Goal: Task Accomplishment & Management: Manage account settings

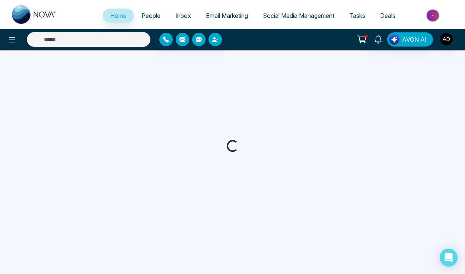
select select "*"
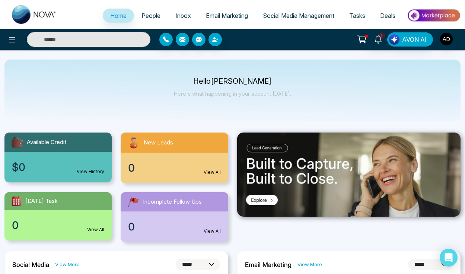
click at [207, 81] on p "Hello Anna DeSimone" at bounding box center [232, 81] width 117 height 6
drag, startPoint x: 207, startPoint y: 81, endPoint x: 277, endPoint y: 82, distance: 70.3
click at [277, 82] on p "Hello Anna DeSimone" at bounding box center [232, 81] width 117 height 6
click at [262, 81] on p "Hello Anna DeSimone" at bounding box center [232, 81] width 117 height 6
drag, startPoint x: 262, startPoint y: 81, endPoint x: 215, endPoint y: 82, distance: 46.2
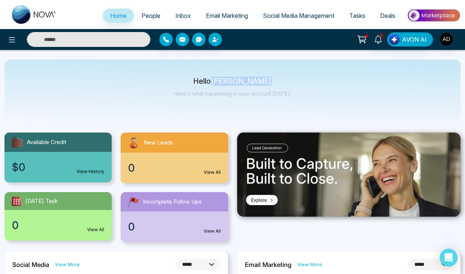
click at [215, 82] on p "Hello Anna DeSimone" at bounding box center [232, 81] width 117 height 6
click at [207, 82] on p "Hello Anna DeSimone" at bounding box center [232, 81] width 117 height 6
drag, startPoint x: 207, startPoint y: 82, endPoint x: 270, endPoint y: 84, distance: 63.7
click at [272, 85] on div "Hello Anna DeSimone Here's what happening in your account today." at bounding box center [232, 90] width 117 height 25
click at [256, 80] on p "Hello Anna DeSimone" at bounding box center [232, 81] width 117 height 6
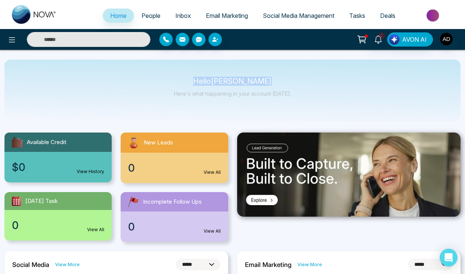
drag, startPoint x: 256, startPoint y: 80, endPoint x: 195, endPoint y: 80, distance: 61.0
click at [195, 81] on p "Hello Anna DeSimone" at bounding box center [232, 81] width 117 height 6
click at [195, 80] on p "Hello Anna DeSimone" at bounding box center [232, 81] width 117 height 6
drag, startPoint x: 195, startPoint y: 80, endPoint x: 266, endPoint y: 81, distance: 70.7
click at [266, 81] on p "Hello Anna DeSimone" at bounding box center [232, 81] width 117 height 6
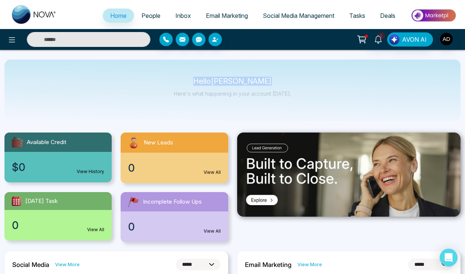
click at [266, 81] on p "Hello Anna DeSimone" at bounding box center [232, 81] width 117 height 6
drag, startPoint x: 266, startPoint y: 81, endPoint x: 209, endPoint y: 81, distance: 56.9
click at [209, 81] on p "Hello Anna DeSimone" at bounding box center [232, 81] width 117 height 6
drag, startPoint x: 209, startPoint y: 81, endPoint x: 262, endPoint y: 81, distance: 52.8
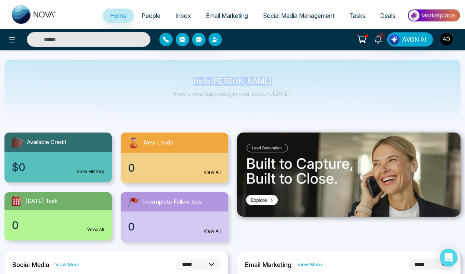
click at [262, 81] on p "Hello Anna DeSimone" at bounding box center [232, 81] width 117 height 6
drag, startPoint x: 262, startPoint y: 81, endPoint x: 199, endPoint y: 82, distance: 62.5
click at [199, 82] on p "Hello Anna DeSimone" at bounding box center [232, 81] width 117 height 6
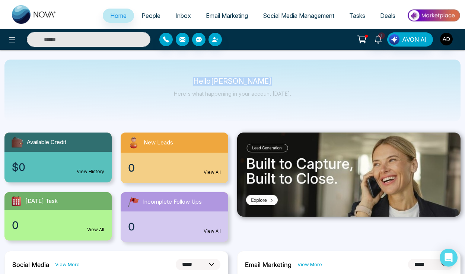
drag, startPoint x: 199, startPoint y: 82, endPoint x: 252, endPoint y: 81, distance: 52.9
click at [252, 81] on p "Hello Anna DeSimone" at bounding box center [232, 81] width 117 height 6
click at [252, 80] on p "Hello Anna DeSimone" at bounding box center [232, 81] width 117 height 6
drag, startPoint x: 252, startPoint y: 80, endPoint x: 210, endPoint y: 80, distance: 42.8
click at [210, 80] on p "Hello Anna DeSimone" at bounding box center [232, 81] width 117 height 6
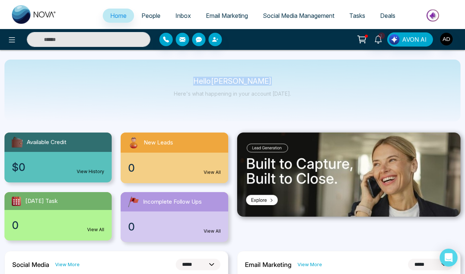
click at [210, 80] on p "Hello Anna DeSimone" at bounding box center [232, 81] width 117 height 6
drag, startPoint x: 210, startPoint y: 80, endPoint x: 251, endPoint y: 80, distance: 41.3
click at [251, 80] on p "Hello Anna DeSimone" at bounding box center [232, 81] width 117 height 6
drag, startPoint x: 251, startPoint y: 80, endPoint x: 203, endPoint y: 80, distance: 47.6
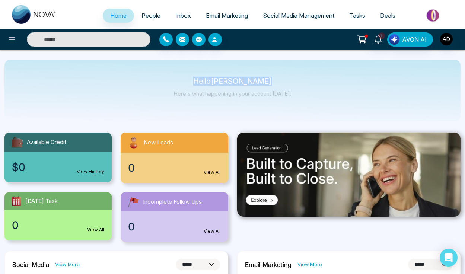
click at [203, 80] on p "Hello Anna DeSimone" at bounding box center [232, 81] width 117 height 6
drag, startPoint x: 203, startPoint y: 80, endPoint x: 245, endPoint y: 80, distance: 41.7
click at [245, 80] on p "Hello Anna DeSimone" at bounding box center [232, 81] width 117 height 6
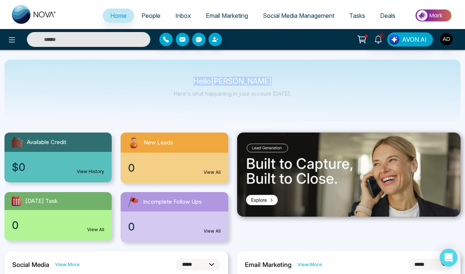
drag, startPoint x: 245, startPoint y: 80, endPoint x: 203, endPoint y: 80, distance: 41.7
click at [203, 80] on p "Hello Anna DeSimone" at bounding box center [232, 81] width 117 height 6
drag, startPoint x: 203, startPoint y: 80, endPoint x: 250, endPoint y: 80, distance: 46.5
click at [250, 80] on p "Hello Anna DeSimone" at bounding box center [232, 81] width 117 height 6
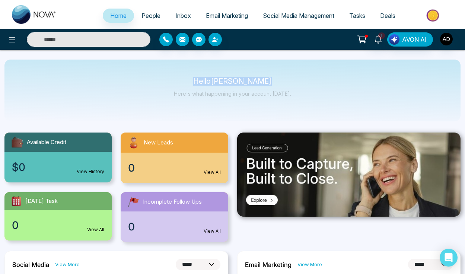
click at [250, 80] on p "Hello Anna DeSimone" at bounding box center [232, 81] width 117 height 6
drag, startPoint x: 250, startPoint y: 80, endPoint x: 214, endPoint y: 80, distance: 35.4
click at [214, 80] on p "Hello Anna DeSimone" at bounding box center [232, 81] width 117 height 6
click at [211, 80] on p "Hello Anna DeSimone" at bounding box center [232, 81] width 117 height 6
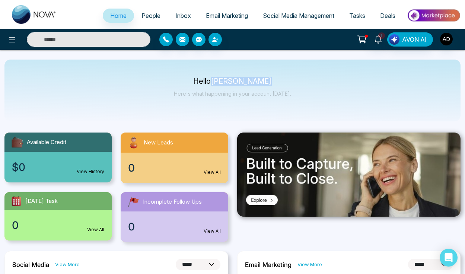
drag, startPoint x: 211, startPoint y: 80, endPoint x: 251, endPoint y: 80, distance: 40.2
click at [251, 80] on p "Hello Anna DeSimone" at bounding box center [232, 81] width 117 height 6
drag, startPoint x: 251, startPoint y: 80, endPoint x: 205, endPoint y: 80, distance: 45.4
click at [205, 80] on p "Hello Anna DeSimone" at bounding box center [232, 81] width 117 height 6
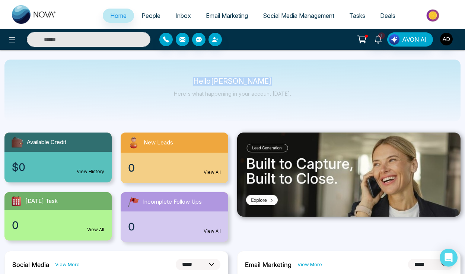
click at [205, 80] on p "Hello Anna DeSimone" at bounding box center [232, 81] width 117 height 6
drag, startPoint x: 205, startPoint y: 80, endPoint x: 269, endPoint y: 80, distance: 64.0
click at [269, 80] on p "Hello Anna DeSimone" at bounding box center [232, 81] width 117 height 6
click at [260, 82] on p "Hello Anna DeSimone" at bounding box center [232, 81] width 117 height 6
drag, startPoint x: 260, startPoint y: 82, endPoint x: 204, endPoint y: 81, distance: 55.8
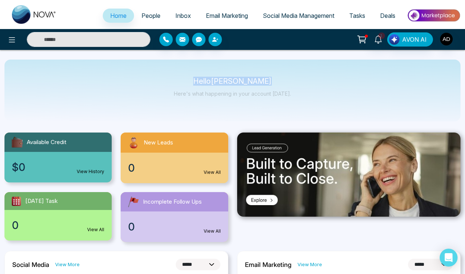
click at [204, 81] on p "Hello Anna DeSimone" at bounding box center [232, 81] width 117 height 6
click at [204, 80] on p "Hello Anna DeSimone" at bounding box center [232, 81] width 117 height 6
drag, startPoint x: 204, startPoint y: 80, endPoint x: 252, endPoint y: 80, distance: 48.0
click at [252, 80] on p "Hello Anna DeSimone" at bounding box center [232, 81] width 117 height 6
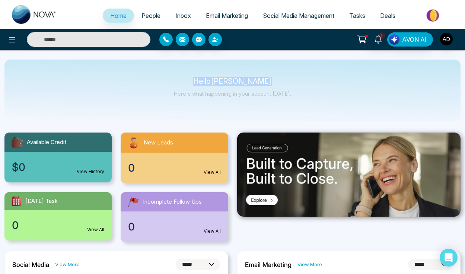
drag, startPoint x: 252, startPoint y: 80, endPoint x: 209, endPoint y: 81, distance: 42.8
click at [209, 81] on p "Hello Anna DeSimone" at bounding box center [232, 81] width 117 height 6
click at [210, 81] on p "Hello Anna DeSimone" at bounding box center [232, 81] width 117 height 6
drag, startPoint x: 210, startPoint y: 81, endPoint x: 234, endPoint y: 79, distance: 25.0
click at [234, 79] on p "Hello Anna DeSimone" at bounding box center [232, 81] width 117 height 6
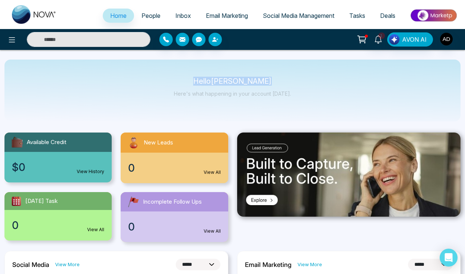
click at [250, 82] on p "Hello Anna DeSimone" at bounding box center [232, 81] width 117 height 6
drag, startPoint x: 250, startPoint y: 82, endPoint x: 207, endPoint y: 82, distance: 42.8
click at [208, 82] on p "Hello Anna DeSimone" at bounding box center [232, 81] width 117 height 6
click at [207, 82] on p "Hello Anna DeSimone" at bounding box center [232, 81] width 117 height 6
drag, startPoint x: 207, startPoint y: 82, endPoint x: 240, endPoint y: 81, distance: 32.4
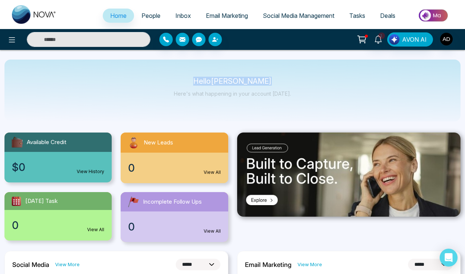
click at [240, 81] on p "Hello Anna DeSimone" at bounding box center [232, 81] width 117 height 6
drag, startPoint x: 240, startPoint y: 81, endPoint x: 202, endPoint y: 84, distance: 37.7
click at [202, 84] on p "Hello Anna DeSimone" at bounding box center [232, 81] width 117 height 6
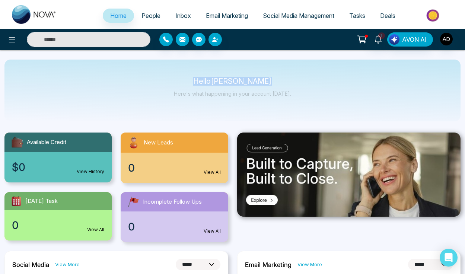
drag, startPoint x: 202, startPoint y: 84, endPoint x: 238, endPoint y: 84, distance: 35.7
click at [238, 84] on p "Hello Anna DeSimone" at bounding box center [232, 81] width 117 height 6
click at [230, 83] on p "Hello Anna DeSimone" at bounding box center [232, 81] width 117 height 6
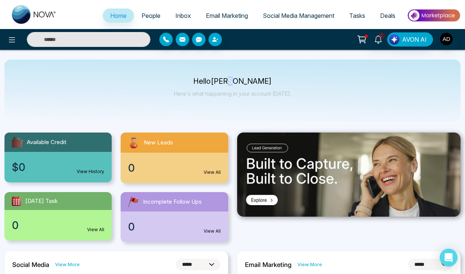
click at [234, 83] on p "Hello Anna DeSimone" at bounding box center [232, 81] width 117 height 6
click at [226, 83] on p "Hello Anna DeSimone" at bounding box center [232, 81] width 117 height 6
click at [198, 83] on p "Hello Anna DeSimone" at bounding box center [232, 81] width 117 height 6
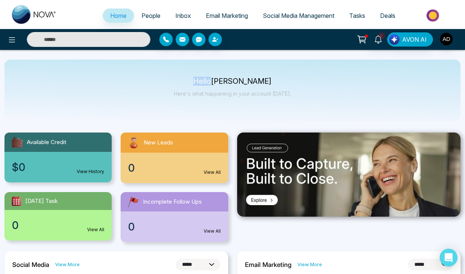
click at [198, 83] on p "Hello Anna DeSimone" at bounding box center [232, 81] width 117 height 6
click at [212, 83] on p "Hello Anna DeSimone" at bounding box center [232, 81] width 117 height 6
click at [223, 83] on p "Hello Anna DeSimone" at bounding box center [232, 81] width 117 height 6
click at [244, 78] on p "Hello Anna DeSimone" at bounding box center [232, 81] width 117 height 6
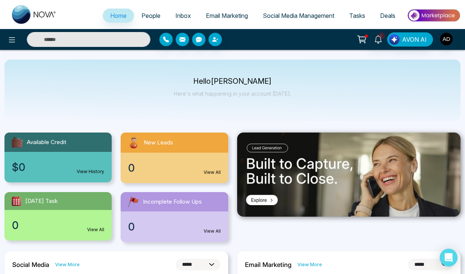
click at [244, 78] on p "Hello Anna DeSimone" at bounding box center [232, 81] width 117 height 6
click at [215, 79] on p "Hello Anna DeSimone" at bounding box center [232, 81] width 117 height 6
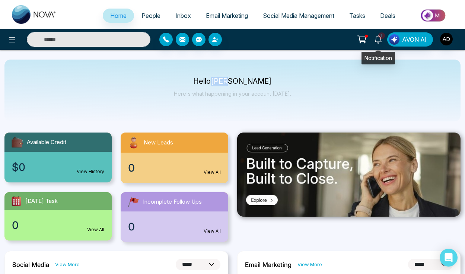
click at [377, 38] on icon at bounding box center [378, 39] width 8 height 8
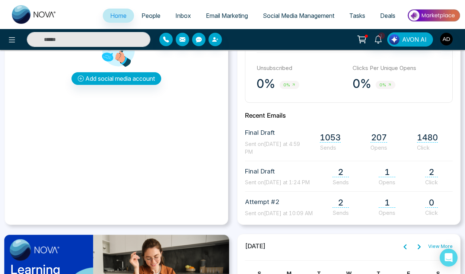
scroll to position [289, 0]
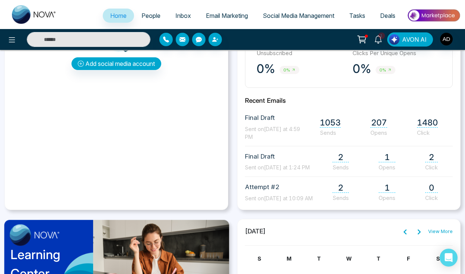
click at [284, 121] on span "Final Draft" at bounding box center [277, 118] width 64 height 10
click at [263, 119] on span "Final Draft" at bounding box center [277, 118] width 64 height 10
click at [271, 97] on h2 "Recent Emails" at bounding box center [349, 100] width 208 height 7
click at [377, 122] on span "207" at bounding box center [378, 123] width 17 height 10
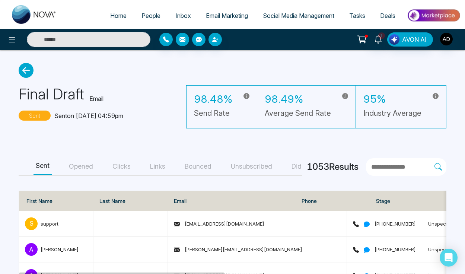
click at [39, 167] on button "Sent" at bounding box center [42, 166] width 18 height 17
click at [92, 165] on button "Opened" at bounding box center [81, 166] width 29 height 17
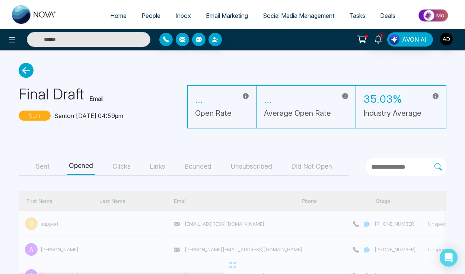
select select "*"
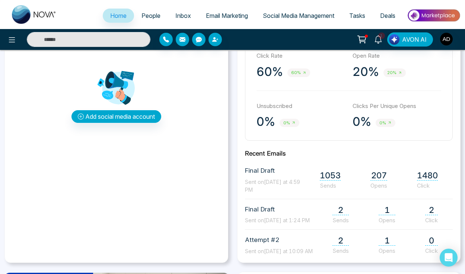
scroll to position [243, 0]
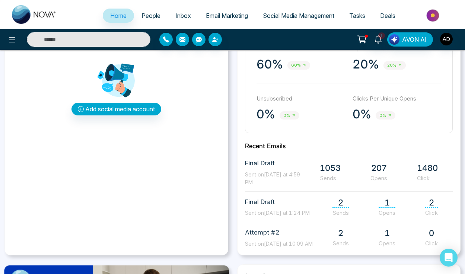
click at [252, 163] on span "Final Draft" at bounding box center [277, 164] width 64 height 10
drag, startPoint x: 252, startPoint y: 163, endPoint x: 279, endPoint y: 183, distance: 34.1
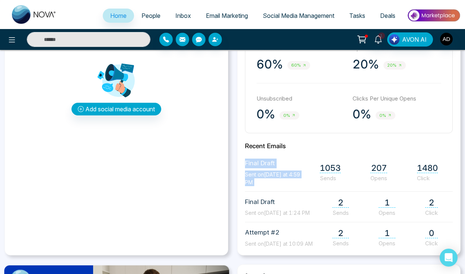
click at [279, 183] on div "Final Draft Sent on Last Thursday at 4:59 PM" at bounding box center [277, 173] width 64 height 28
click at [279, 183] on span "Sent on Last Thursday at 4:59 PM" at bounding box center [277, 178] width 64 height 16
drag, startPoint x: 279, startPoint y: 183, endPoint x: 243, endPoint y: 162, distance: 42.2
click at [243, 162] on div "**********" at bounding box center [349, 131] width 224 height 248
click at [249, 162] on span "Final Draft" at bounding box center [277, 164] width 64 height 10
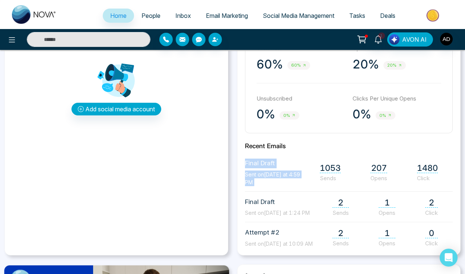
drag, startPoint x: 249, startPoint y: 162, endPoint x: 266, endPoint y: 182, distance: 26.2
click at [266, 182] on div "Final Draft Sent on Last Thursday at 4:59 PM" at bounding box center [277, 173] width 64 height 28
click at [266, 182] on span "Sent on Last Thursday at 4:59 PM" at bounding box center [277, 178] width 64 height 16
drag, startPoint x: 266, startPoint y: 182, endPoint x: 253, endPoint y: 166, distance: 21.2
click at [253, 166] on div "Final Draft Sent on Last Thursday at 4:59 PM" at bounding box center [277, 173] width 64 height 28
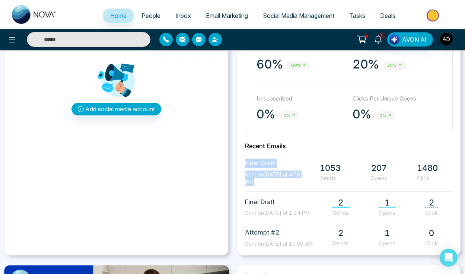
click at [253, 166] on span "Final Draft" at bounding box center [277, 164] width 64 height 10
drag, startPoint x: 253, startPoint y: 166, endPoint x: 260, endPoint y: 183, distance: 19.0
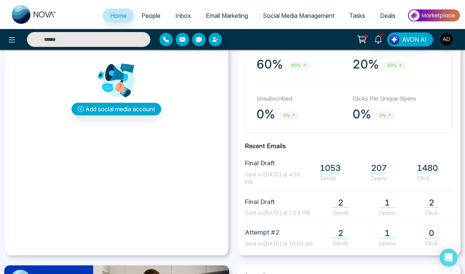
click at [260, 183] on div "Final Draft Sent on Last Thursday at 4:59 PM" at bounding box center [277, 173] width 64 height 28
click at [260, 183] on span "Sent on Last Thursday at 4:59 PM" at bounding box center [272, 178] width 55 height 14
drag, startPoint x: 260, startPoint y: 183, endPoint x: 249, endPoint y: 163, distance: 23.2
click at [249, 163] on div "Final Draft Sent on Last Thursday at 4:59 PM" at bounding box center [277, 173] width 64 height 28
click at [249, 163] on span "Final Draft" at bounding box center [277, 164] width 64 height 10
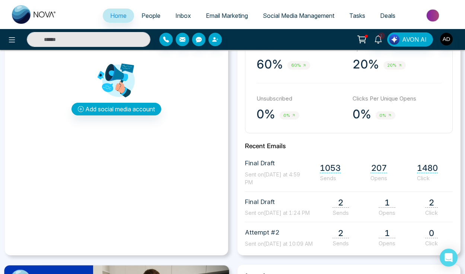
drag, startPoint x: 249, startPoint y: 163, endPoint x: 263, endPoint y: 185, distance: 26.4
click at [263, 185] on div "Final Draft Sent on Last Thursday at 4:59 PM" at bounding box center [277, 173] width 64 height 28
click at [263, 183] on span "Sent on Last Thursday at 4:59 PM" at bounding box center [272, 178] width 55 height 14
drag, startPoint x: 263, startPoint y: 183, endPoint x: 254, endPoint y: 165, distance: 20.0
click at [254, 165] on div "Final Draft Sent on Last Thursday at 4:59 PM" at bounding box center [277, 173] width 64 height 28
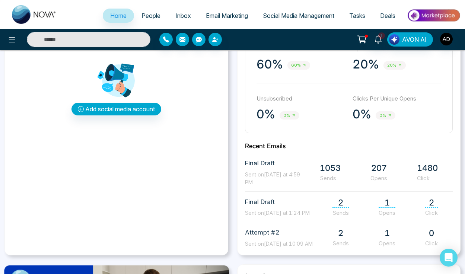
click at [254, 165] on span "Final Draft" at bounding box center [277, 164] width 64 height 10
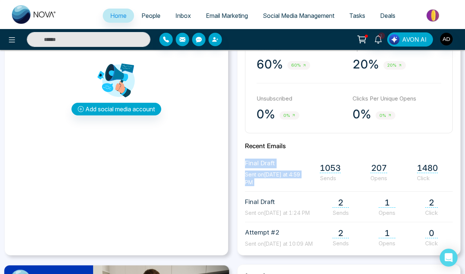
drag, startPoint x: 254, startPoint y: 165, endPoint x: 264, endPoint y: 182, distance: 19.7
click at [264, 182] on div "Final Draft Sent on Last Thursday at 4:59 PM" at bounding box center [277, 173] width 64 height 28
click at [264, 182] on span "Sent on Last Thursday at 4:59 PM" at bounding box center [272, 178] width 55 height 14
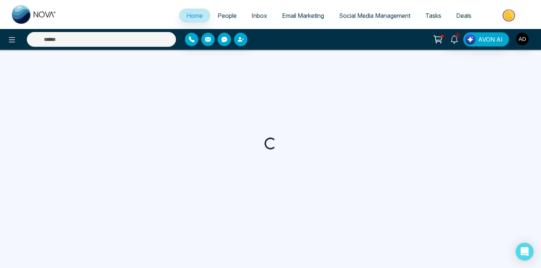
select select "*"
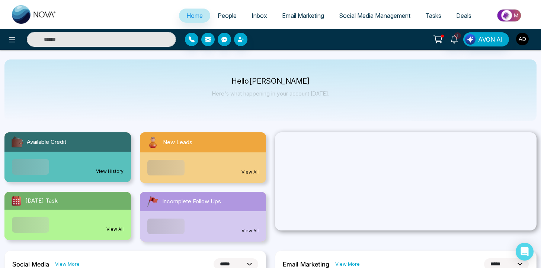
click at [525, 43] on img "button" at bounding box center [522, 39] width 13 height 13
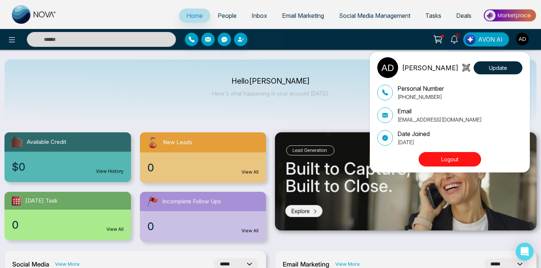
click at [338, 105] on div "[PERSON_NAME] Update Personal Number [PHONE_NUMBER] Email [EMAIL_ADDRESS][DOMAI…" at bounding box center [270, 134] width 541 height 268
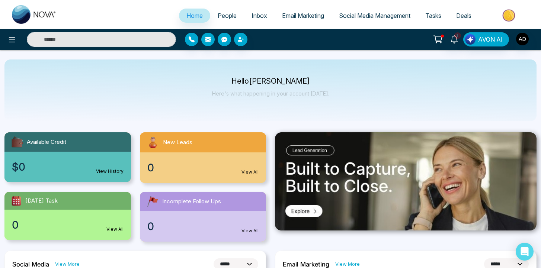
click at [267, 96] on p "Here's what happening in your account [DATE]." at bounding box center [270, 93] width 117 height 6
click at [269, 95] on p "Here's what happening in your account [DATE]." at bounding box center [270, 93] width 117 height 6
click at [276, 95] on p "Here's what happening in your account [DATE]." at bounding box center [270, 93] width 117 height 6
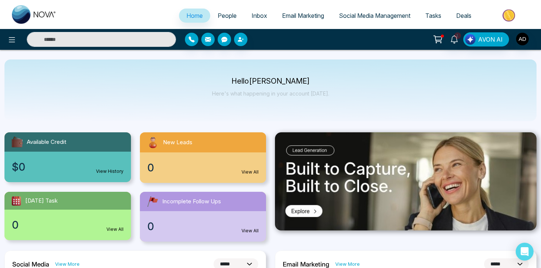
click at [280, 95] on p "Here's what happening in your account [DATE]." at bounding box center [270, 93] width 117 height 6
click at [271, 95] on p "Here's what happening in your account [DATE]." at bounding box center [270, 93] width 117 height 6
click at [272, 95] on p "Here's what happening in your account [DATE]." at bounding box center [270, 93] width 117 height 6
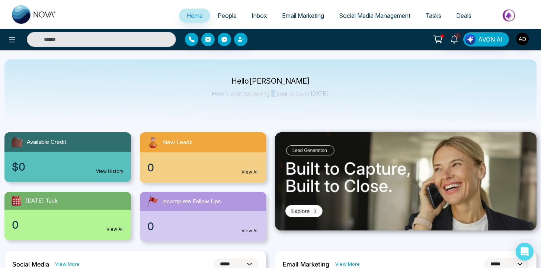
click at [272, 95] on p "Here's what happening in your account [DATE]." at bounding box center [270, 93] width 117 height 6
click at [265, 95] on p "Here's what happening in your account [DATE]." at bounding box center [270, 93] width 117 height 6
click at [275, 95] on p "Here's what happening in your account [DATE]." at bounding box center [270, 93] width 117 height 6
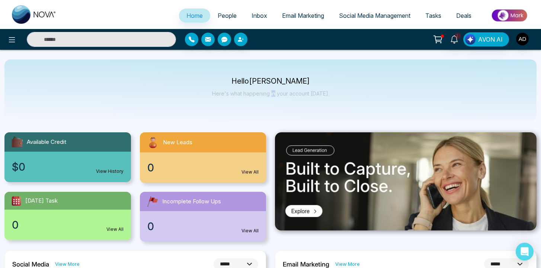
click at [275, 95] on p "Here's what happening in your account [DATE]." at bounding box center [270, 93] width 117 height 6
click at [285, 95] on p "Here's what happening in your account [DATE]." at bounding box center [270, 93] width 117 height 6
click at [271, 95] on p "Here's what happening in your account [DATE]." at bounding box center [270, 93] width 117 height 6
click at [275, 95] on p "Here's what happening in your account [DATE]." at bounding box center [270, 93] width 117 height 6
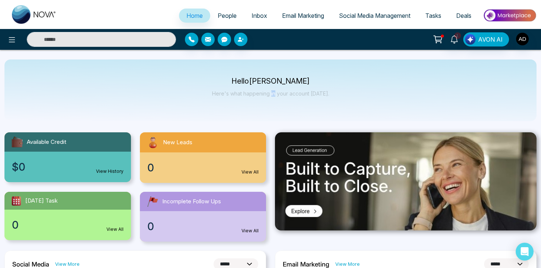
click at [275, 95] on p "Here's what happening in your account [DATE]." at bounding box center [270, 93] width 117 height 6
click at [281, 95] on p "Here's what happening in your account [DATE]." at bounding box center [270, 93] width 117 height 6
click at [521, 39] on img "button" at bounding box center [522, 39] width 13 height 13
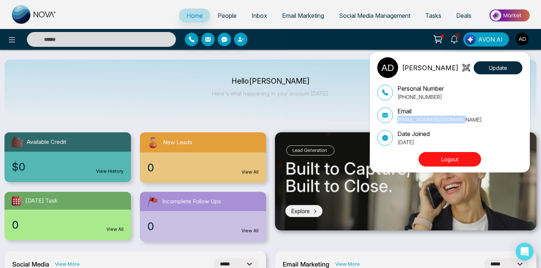
drag, startPoint x: 464, startPoint y: 118, endPoint x: 397, endPoint y: 119, distance: 66.6
click at [397, 119] on div "Email [EMAIL_ADDRESS][DOMAIN_NAME]" at bounding box center [449, 115] width 145 height 17
click at [402, 120] on p "[EMAIL_ADDRESS][DOMAIN_NAME]" at bounding box center [439, 120] width 84 height 8
drag, startPoint x: 402, startPoint y: 120, endPoint x: 458, endPoint y: 120, distance: 56.2
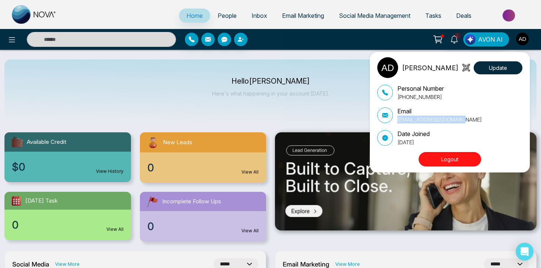
click at [458, 120] on p "[EMAIL_ADDRESS][DOMAIN_NAME]" at bounding box center [439, 120] width 84 height 8
click at [327, 78] on div "[PERSON_NAME] Update Personal Number [PHONE_NUMBER] Email [EMAIL_ADDRESS][DOMAI…" at bounding box center [270, 134] width 541 height 268
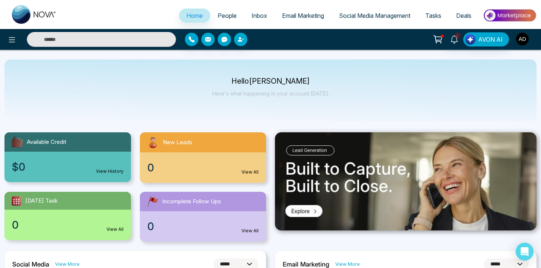
click at [520, 41] on img "button" at bounding box center [522, 39] width 13 height 13
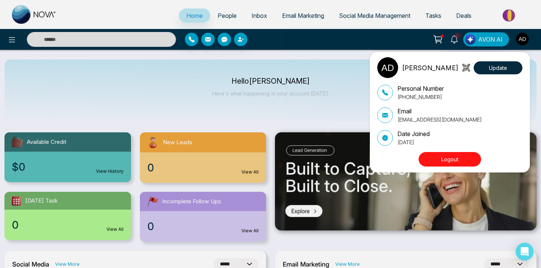
click at [402, 118] on p "[EMAIL_ADDRESS][DOMAIN_NAME]" at bounding box center [439, 120] width 84 height 8
drag, startPoint x: 402, startPoint y: 118, endPoint x: 461, endPoint y: 118, distance: 58.8
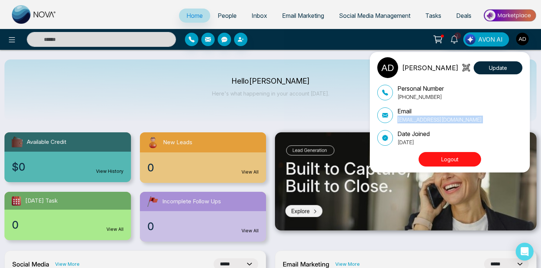
click at [461, 118] on p "[EMAIL_ADDRESS][DOMAIN_NAME]" at bounding box center [439, 120] width 84 height 8
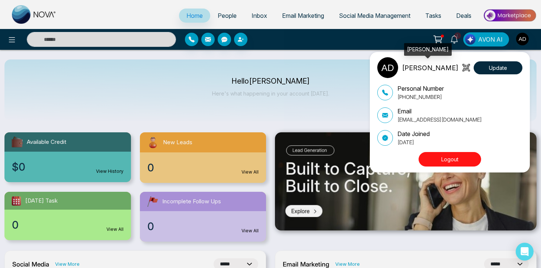
click at [416, 68] on p "[PERSON_NAME]" at bounding box center [430, 68] width 57 height 10
click at [381, 70] on img at bounding box center [387, 67] width 21 height 21
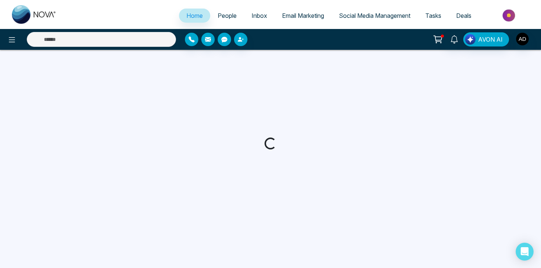
select select "*"
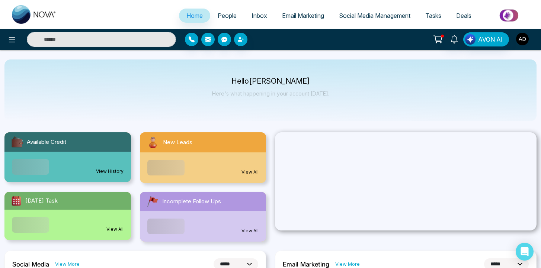
click at [523, 41] on img "button" at bounding box center [522, 39] width 13 height 13
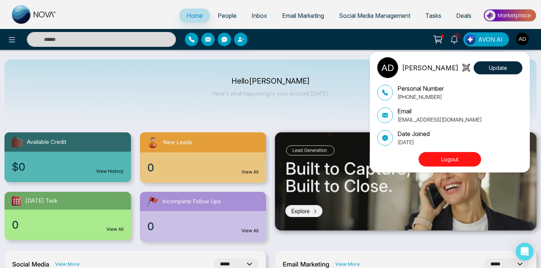
click at [454, 163] on button "Logout" at bounding box center [450, 159] width 63 height 15
